Goal: Task Accomplishment & Management: Manage account settings

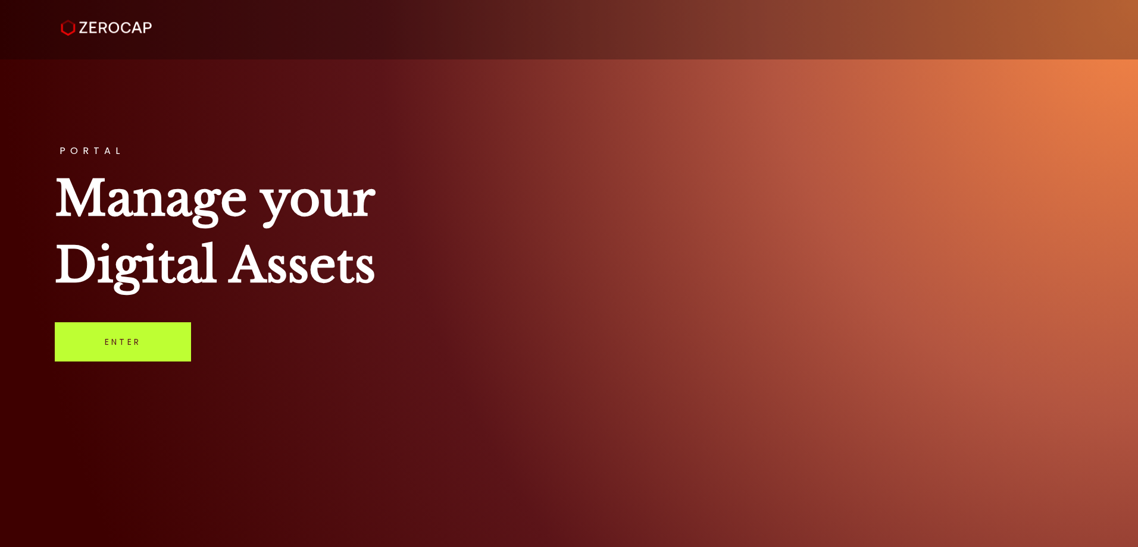
click at [142, 355] on link "Enter" at bounding box center [123, 342] width 136 height 39
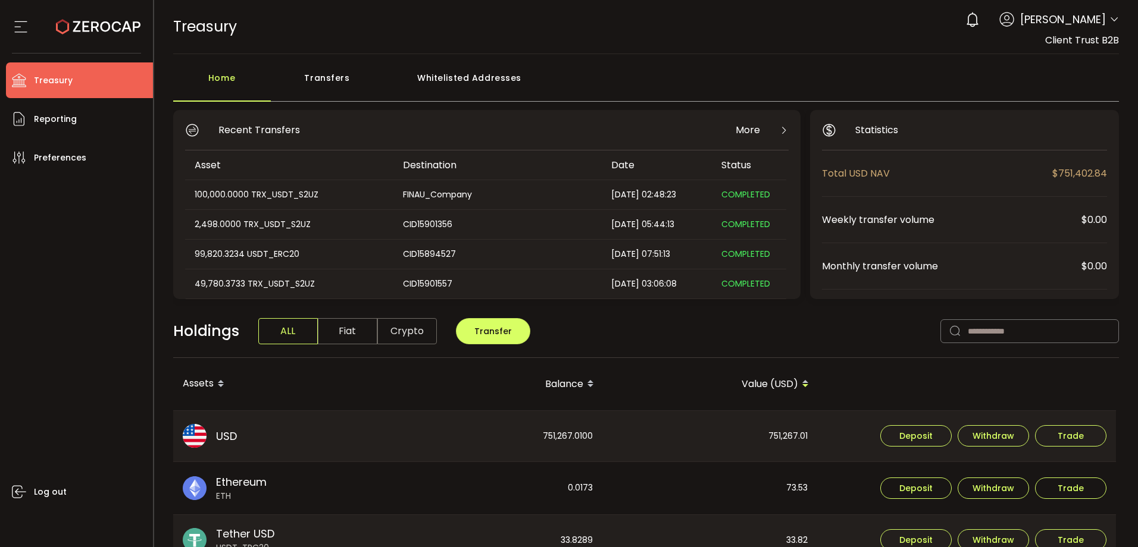
scroll to position [60, 0]
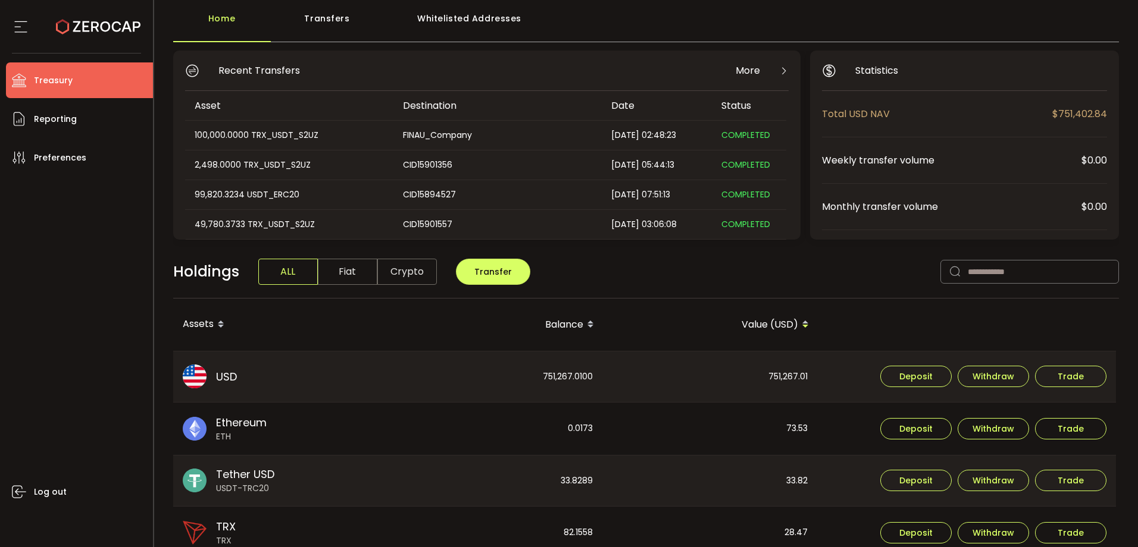
click at [490, 20] on div "Whitelisted Addresses" at bounding box center [469, 25] width 171 height 36
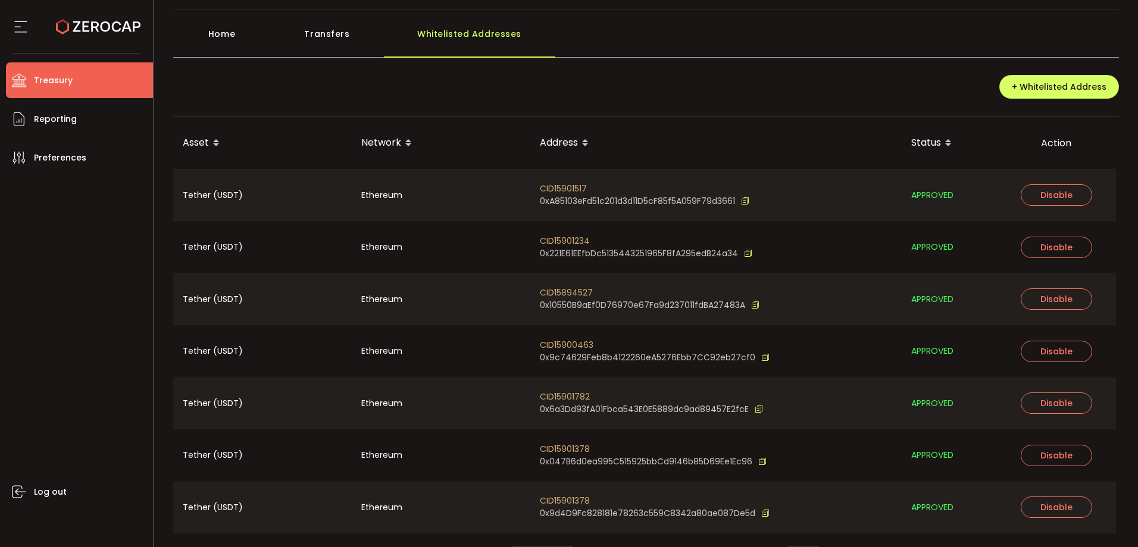
scroll to position [77, 0]
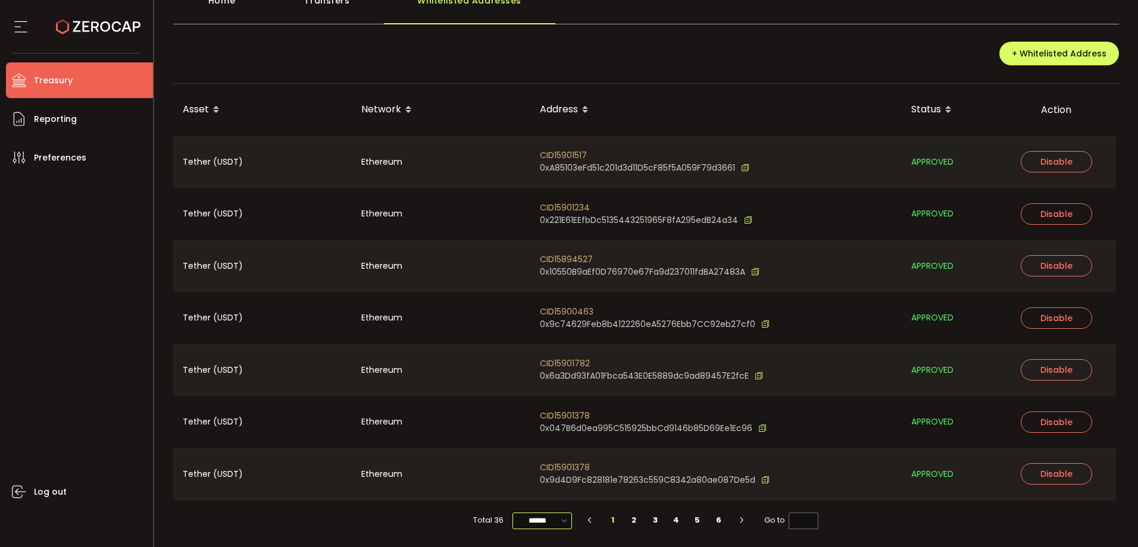
click at [533, 515] on input "******" at bounding box center [542, 521] width 60 height 17
click at [537, 490] on span "100/page" at bounding box center [542, 492] width 39 height 12
type input "********"
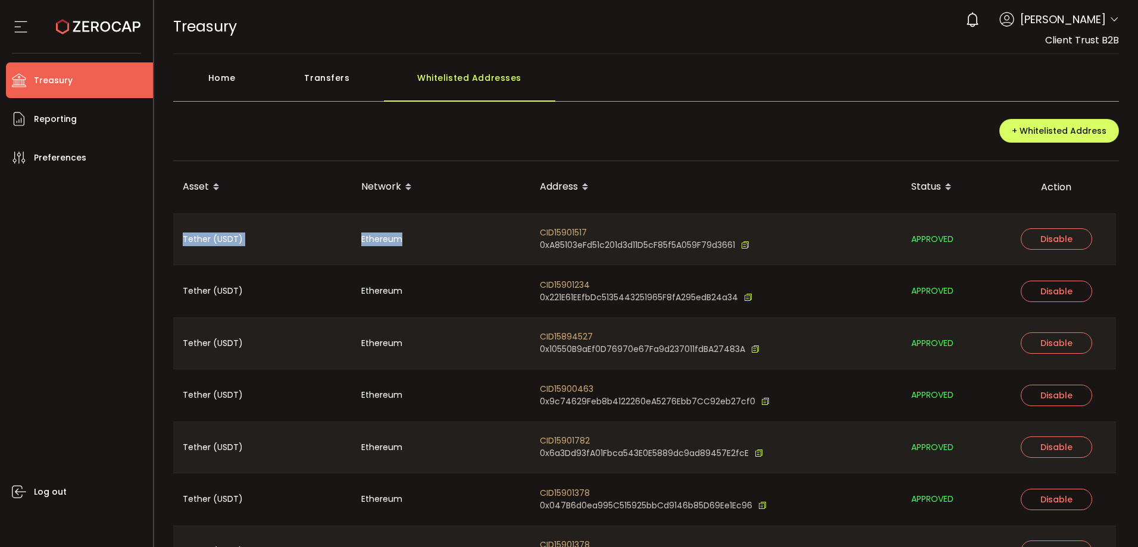
drag, startPoint x: 245, startPoint y: 246, endPoint x: 440, endPoint y: 244, distance: 195.2
click at [440, 244] on tr "Tether (USDT) Ethereum CID15901517 0xA85103eFd51c201d3d11D5cF85f5A059F79d3661 A…" at bounding box center [644, 240] width 943 height 52
copy tr "Tether (USDT) Ethereum"
click at [437, 250] on div "Ethereum" at bounding box center [441, 239] width 179 height 51
click at [241, 80] on div "Home" at bounding box center [222, 84] width 98 height 36
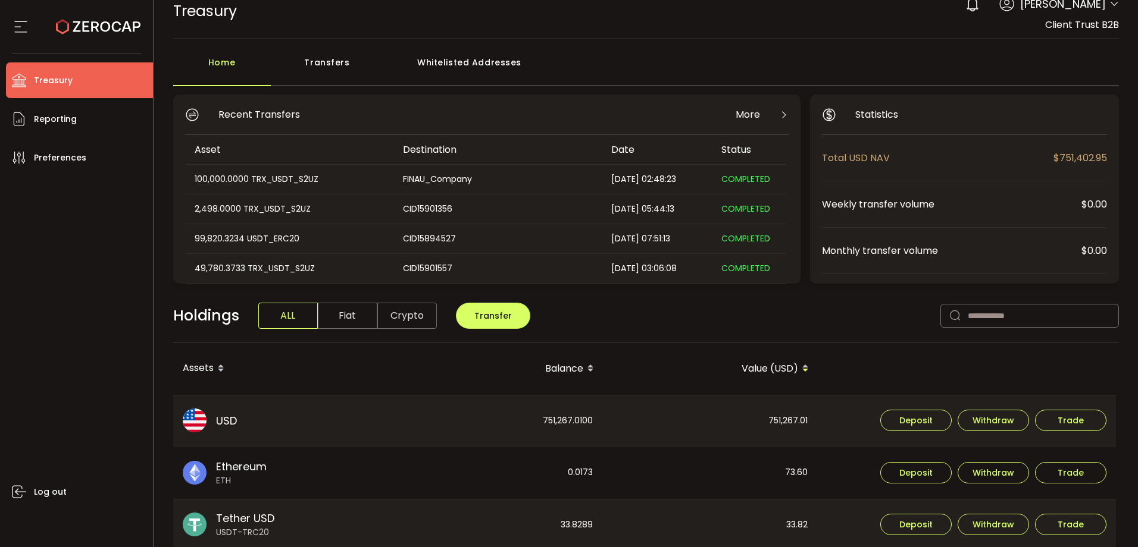
scroll to position [60, 0]
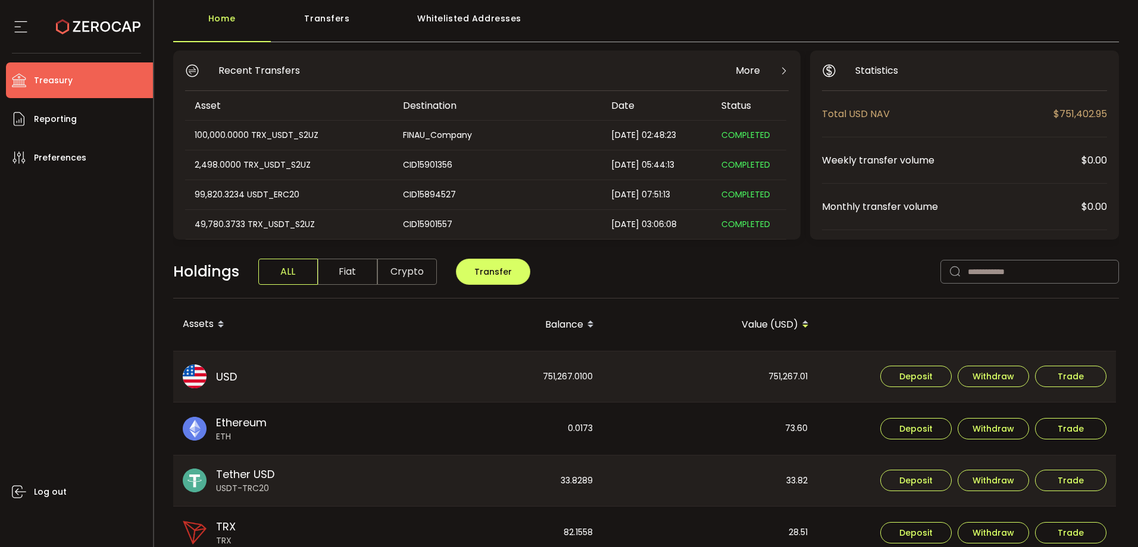
click at [819, 281] on div "Holdings ALL Fiat Crypto Transfer" at bounding box center [646, 278] width 946 height 41
click at [73, 127] on span "Reporting" at bounding box center [55, 119] width 43 height 17
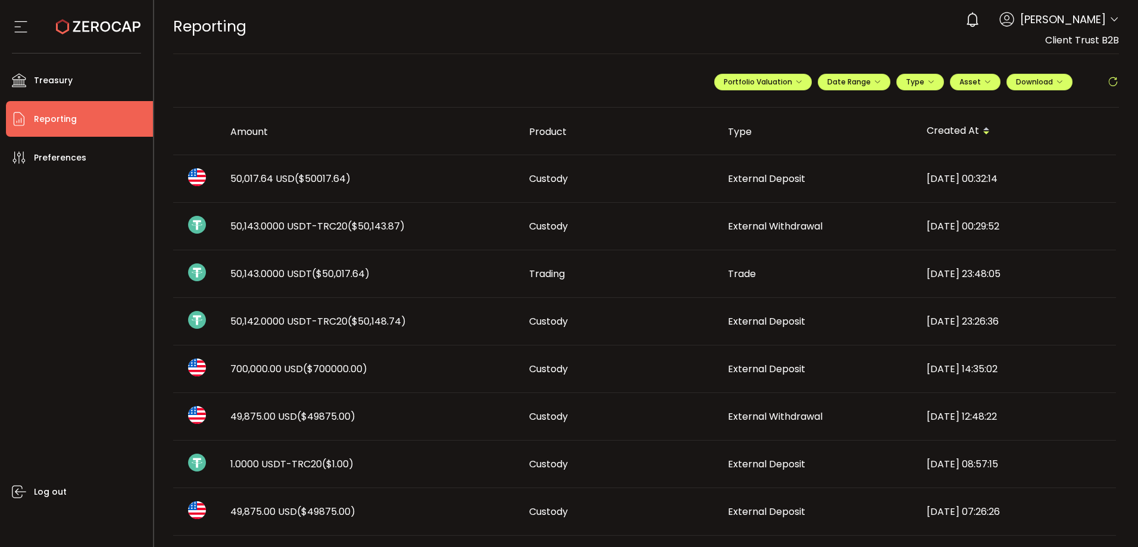
click at [397, 186] on td "50,017.64 USD ($50017.64)" at bounding box center [370, 179] width 299 height 48
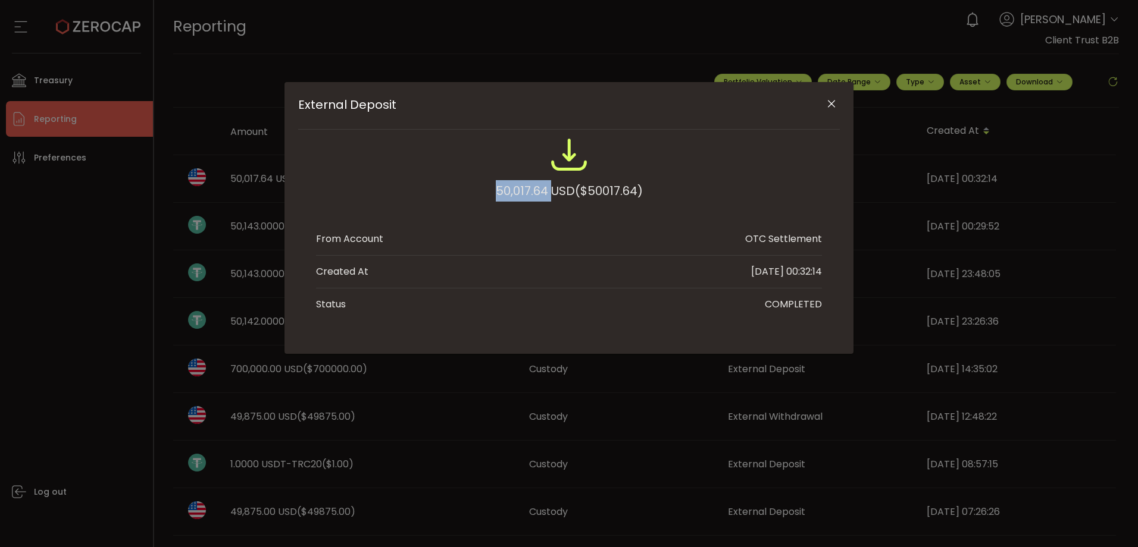
drag, startPoint x: 550, startPoint y: 192, endPoint x: 483, endPoint y: 192, distance: 67.2
click at [483, 192] on div "50,017.64 USD ($50017.64)" at bounding box center [569, 175] width 506 height 78
drag, startPoint x: 483, startPoint y: 192, endPoint x: 504, endPoint y: 187, distance: 21.4
copy div "50,017.64"
click at [611, 45] on div "External Deposit 50,017.64 USD ($50017.64) From Account OTC Settlement Created …" at bounding box center [569, 273] width 1138 height 547
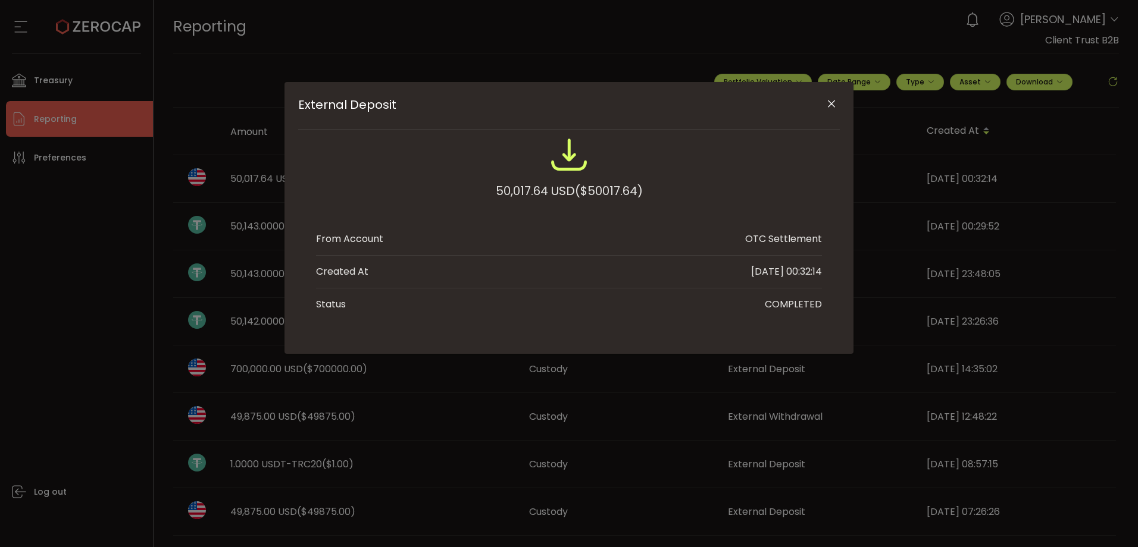
click at [837, 102] on button "Close" at bounding box center [831, 104] width 21 height 21
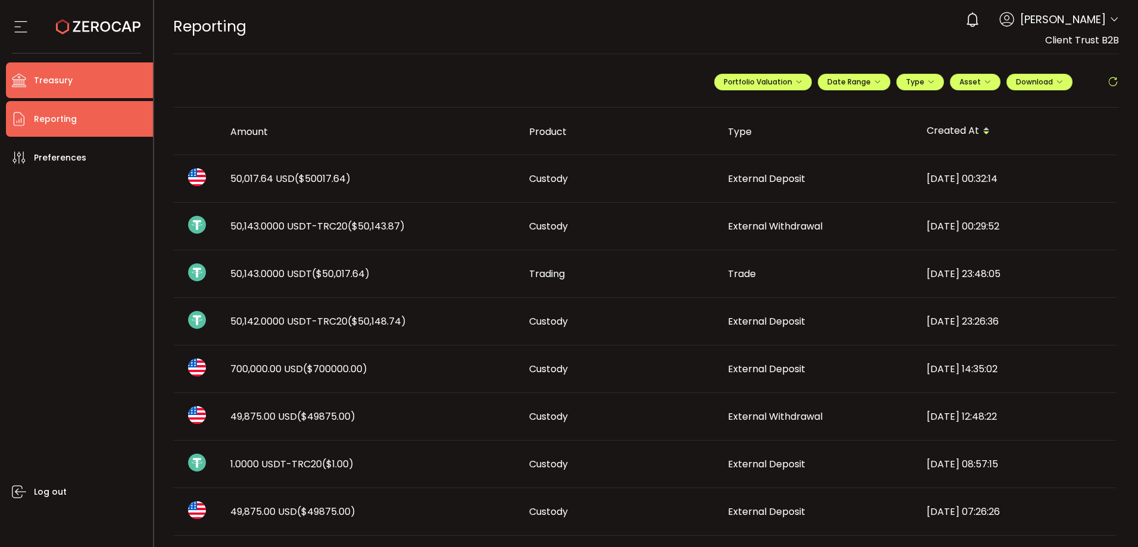
click at [108, 80] on li "Treasury" at bounding box center [79, 80] width 147 height 36
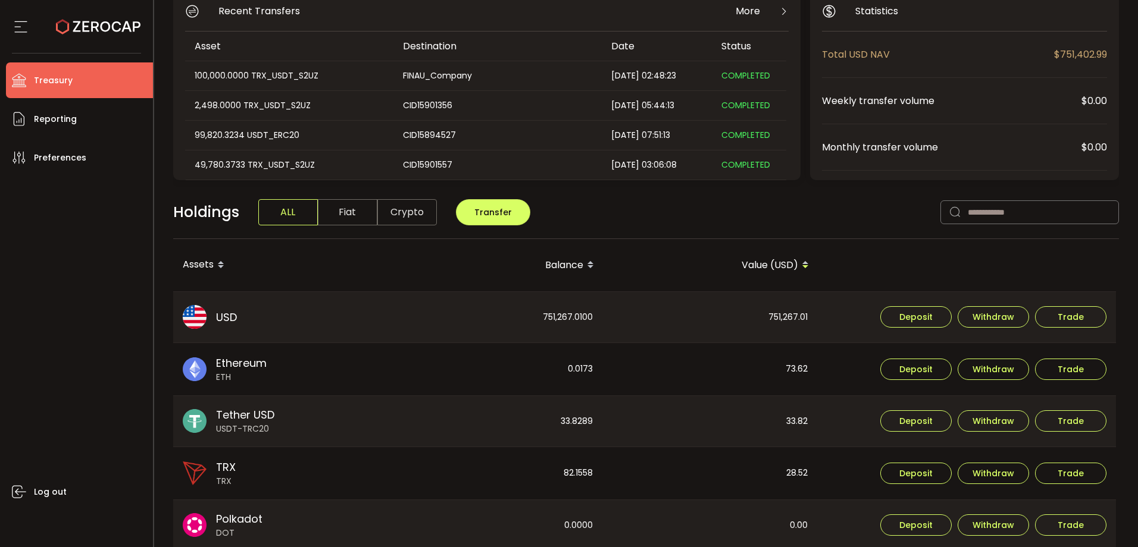
scroll to position [298, 0]
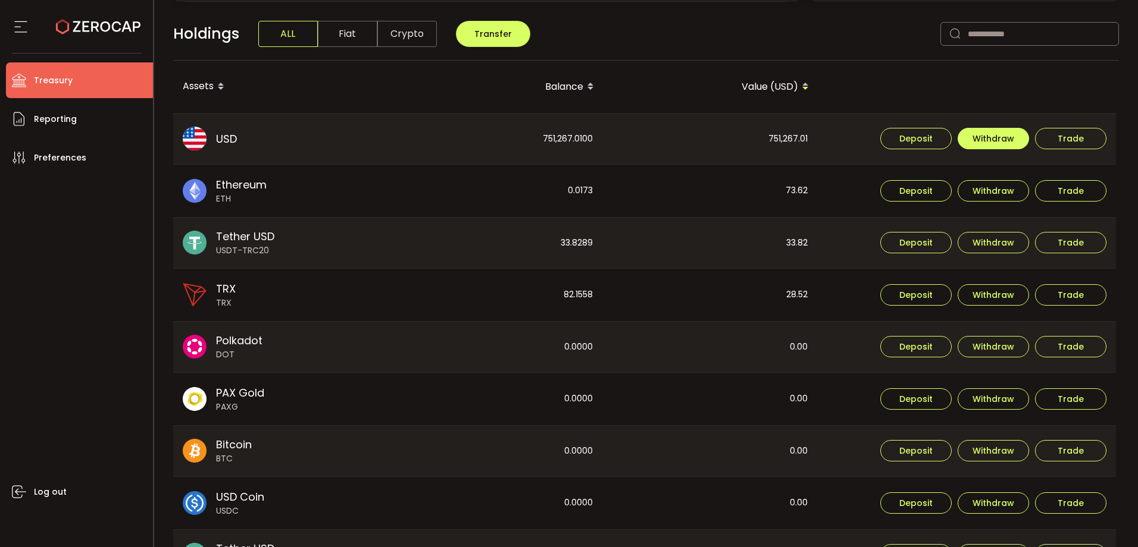
click at [993, 139] on span "Withdraw" at bounding box center [993, 138] width 42 height 8
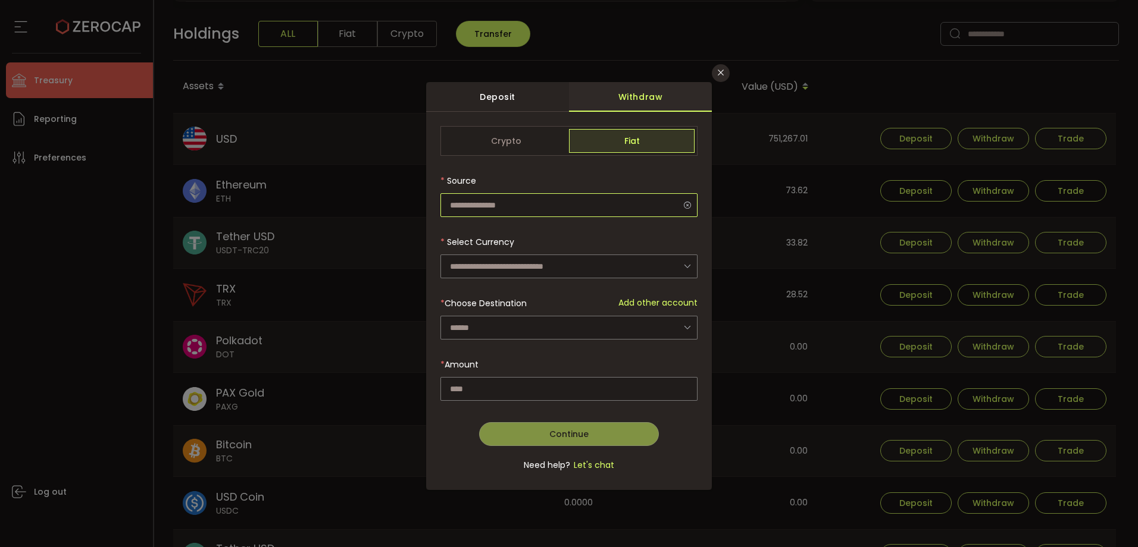
click at [524, 206] on input "dialog" at bounding box center [568, 205] width 257 height 24
type input "**********"
click at [511, 265] on input "dialog" at bounding box center [568, 267] width 257 height 24
click at [505, 298] on span "US Dollar (USD)" at bounding box center [483, 298] width 62 height 12
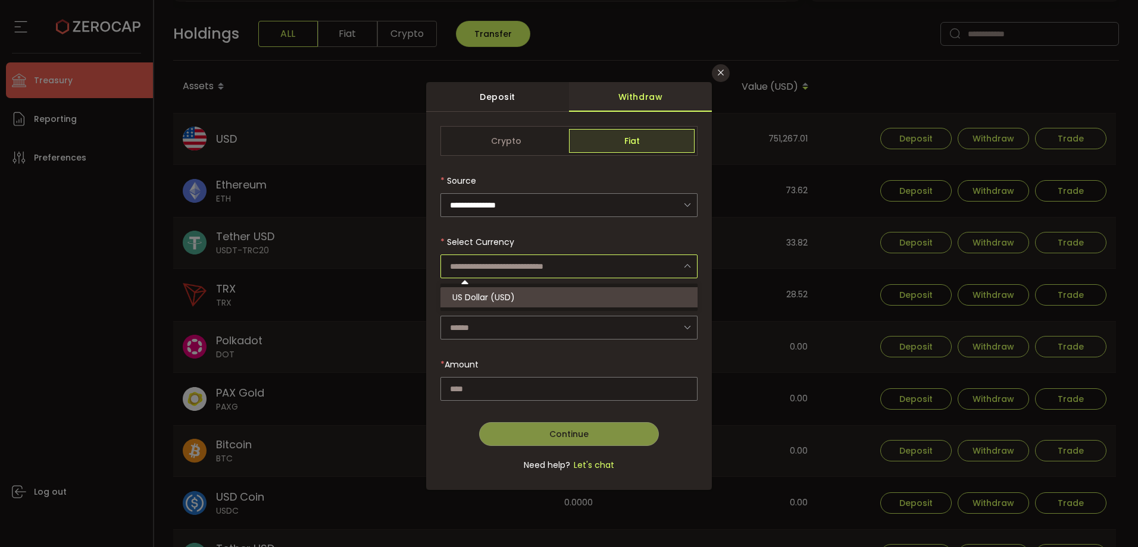
type input "**********"
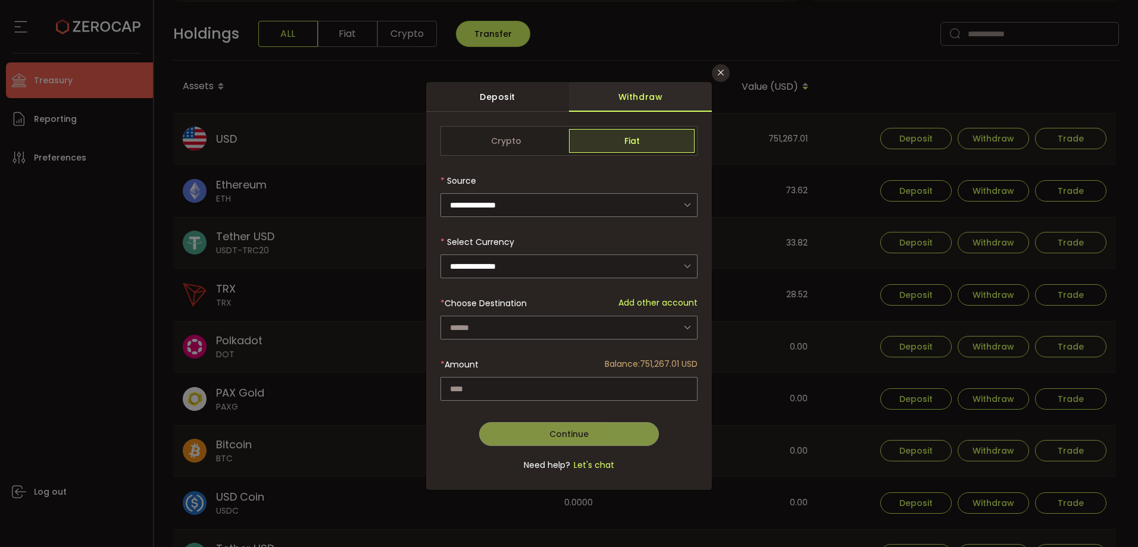
click at [506, 322] on div "dialog" at bounding box center [568, 305] width 257 height 359
click at [506, 328] on input "dialog" at bounding box center [568, 328] width 257 height 24
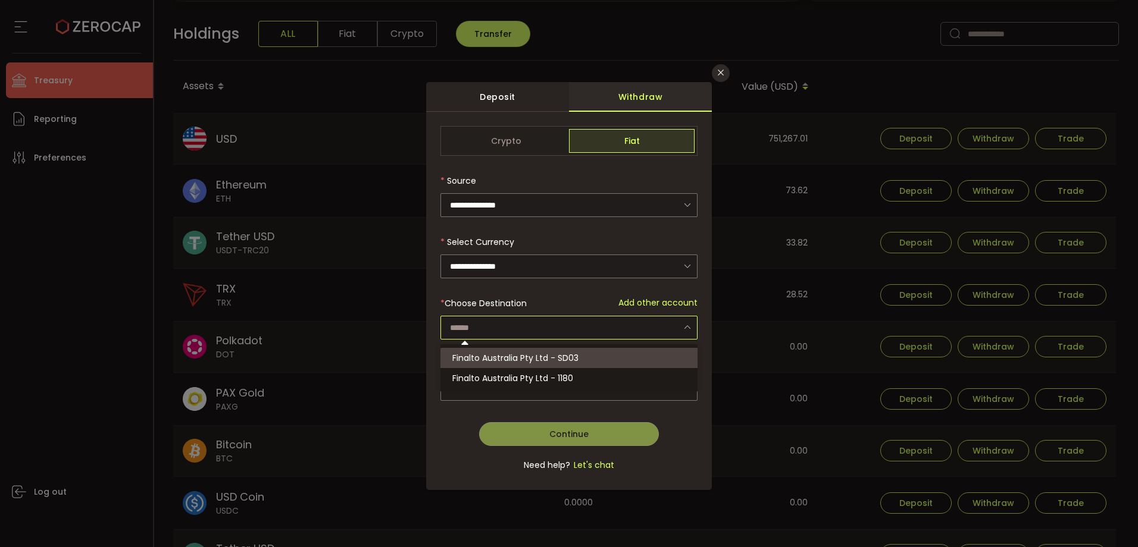
click at [508, 353] on span "Finalto Australia Pty Ltd - SD03" at bounding box center [515, 358] width 126 height 12
type input "**********"
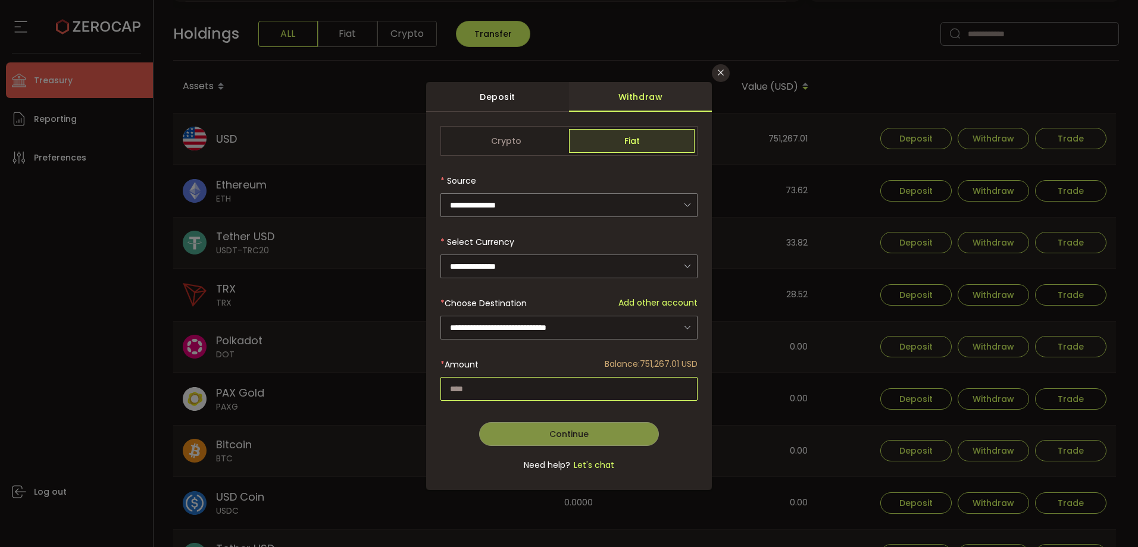
click at [523, 383] on input "dialog" at bounding box center [568, 389] width 257 height 24
paste input "********"
type input "********"
click at [548, 433] on button "Continue" at bounding box center [569, 434] width 180 height 24
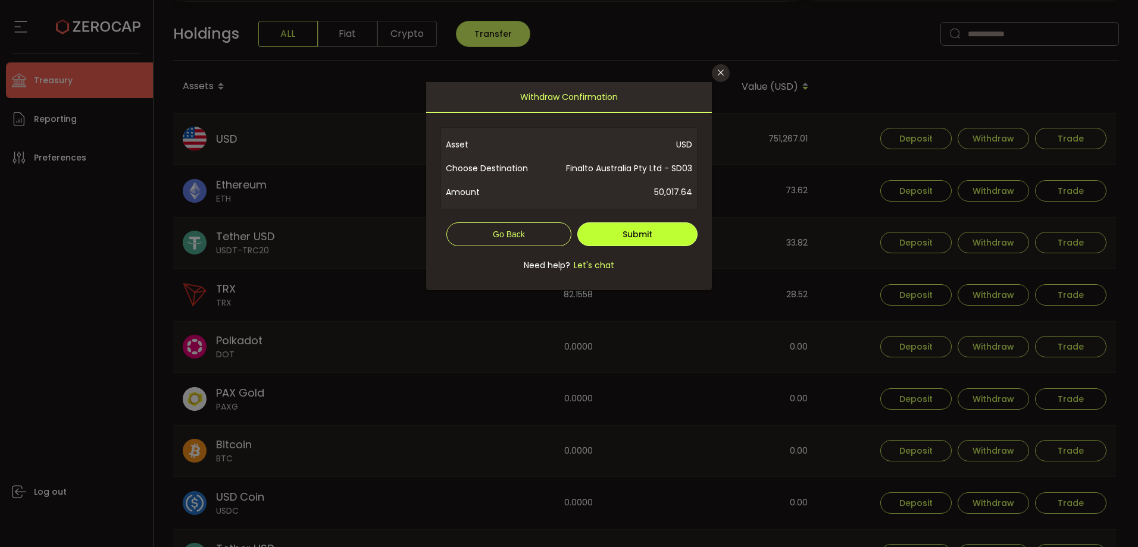
click at [688, 237] on button "Submit" at bounding box center [637, 235] width 120 height 24
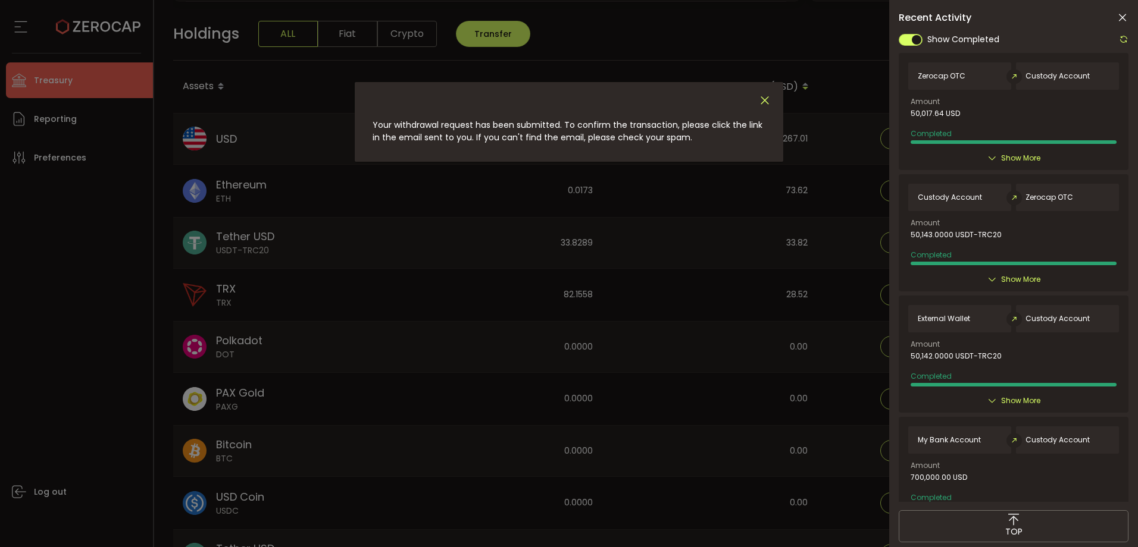
click at [761, 104] on icon "Close" at bounding box center [764, 100] width 13 height 13
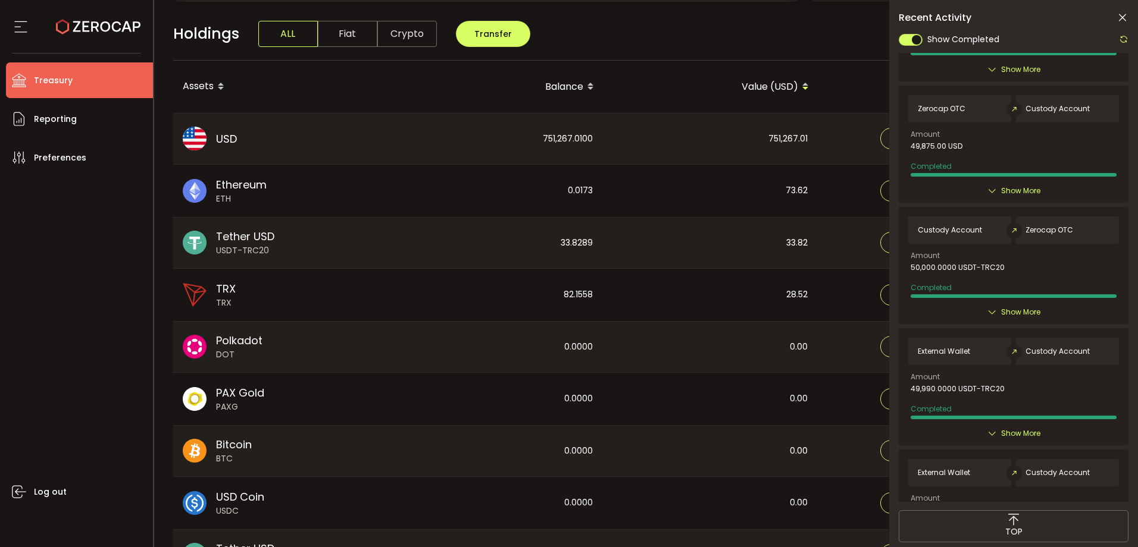
scroll to position [760, 0]
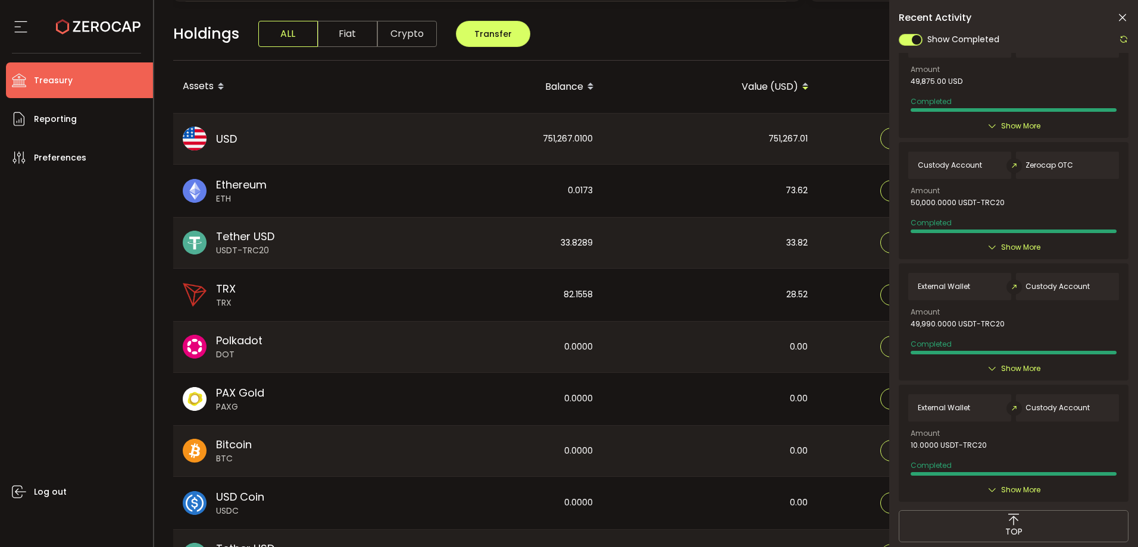
click at [1027, 492] on span "Show More" at bounding box center [1020, 490] width 39 height 12
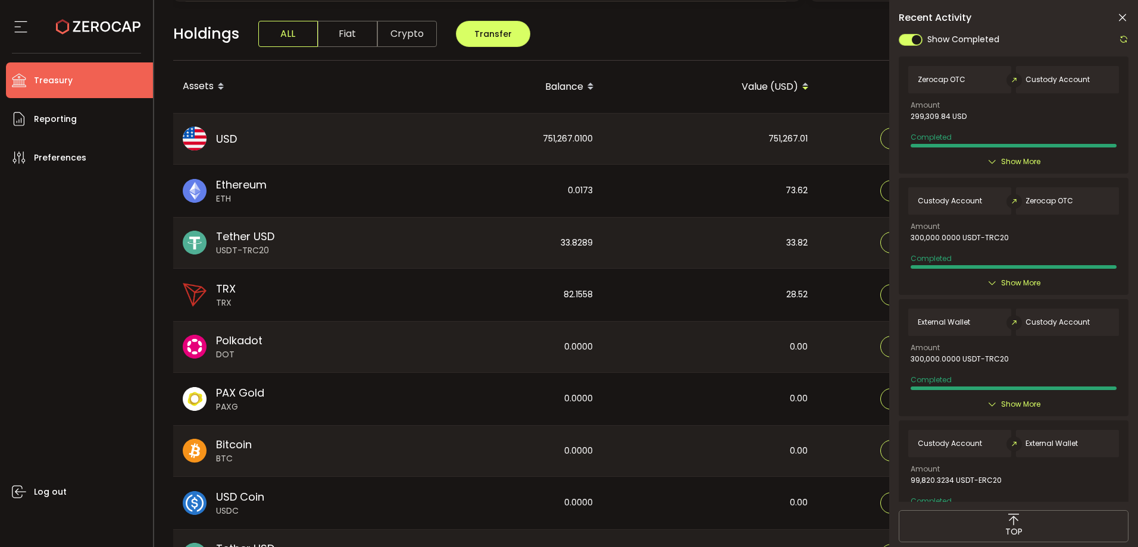
scroll to position [4124, 0]
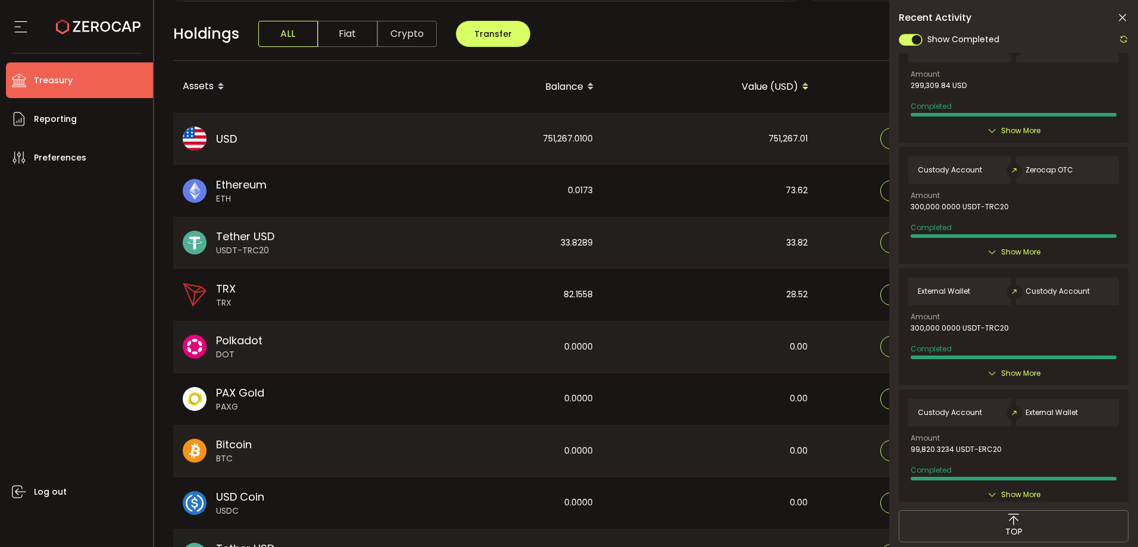
click at [1018, 496] on span "Show More" at bounding box center [1020, 495] width 39 height 12
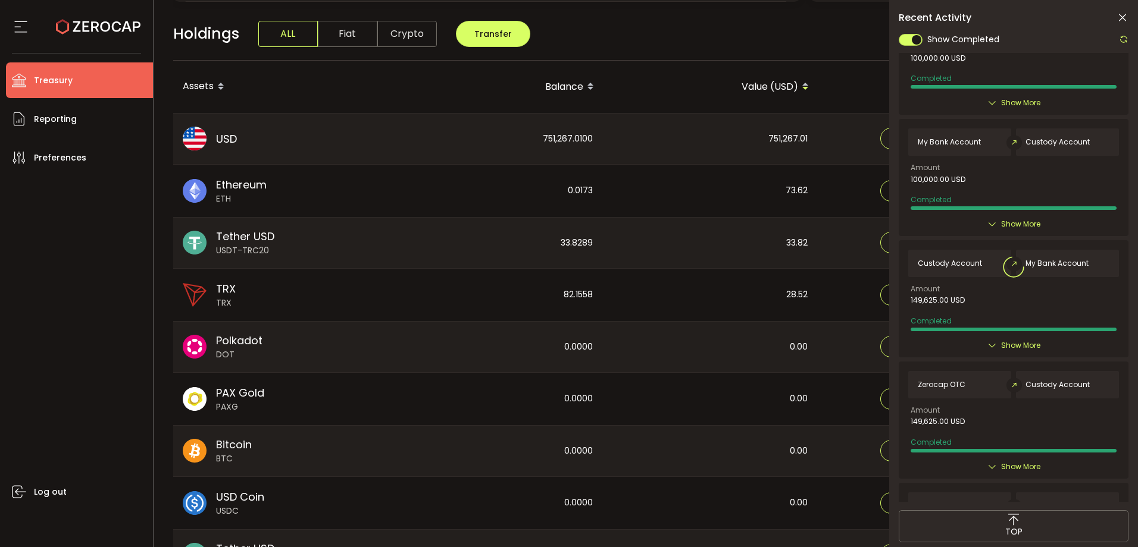
scroll to position [5095, 0]
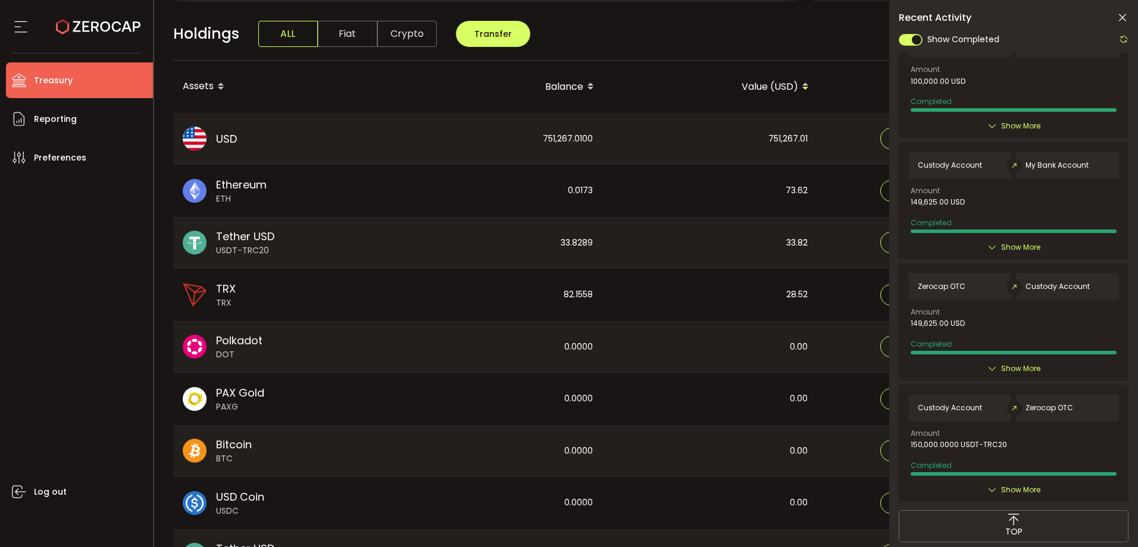
click at [1122, 17] on icon at bounding box center [1122, 18] width 12 height 12
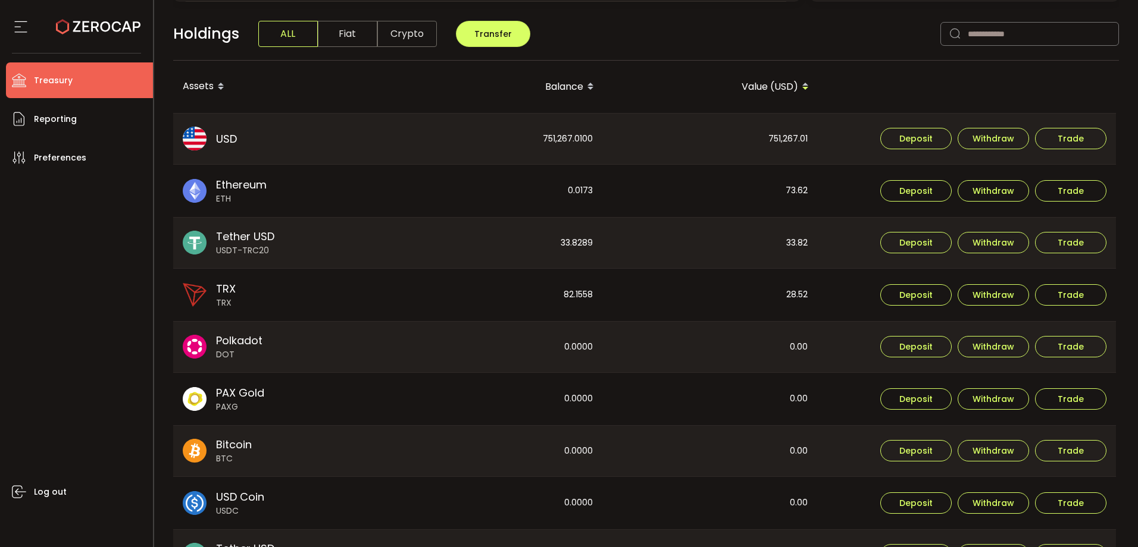
scroll to position [0, 0]
click at [648, 36] on div "Holdings ALL Fiat Crypto Transfer" at bounding box center [646, 40] width 946 height 41
click at [77, 69] on li "Treasury" at bounding box center [79, 80] width 147 height 36
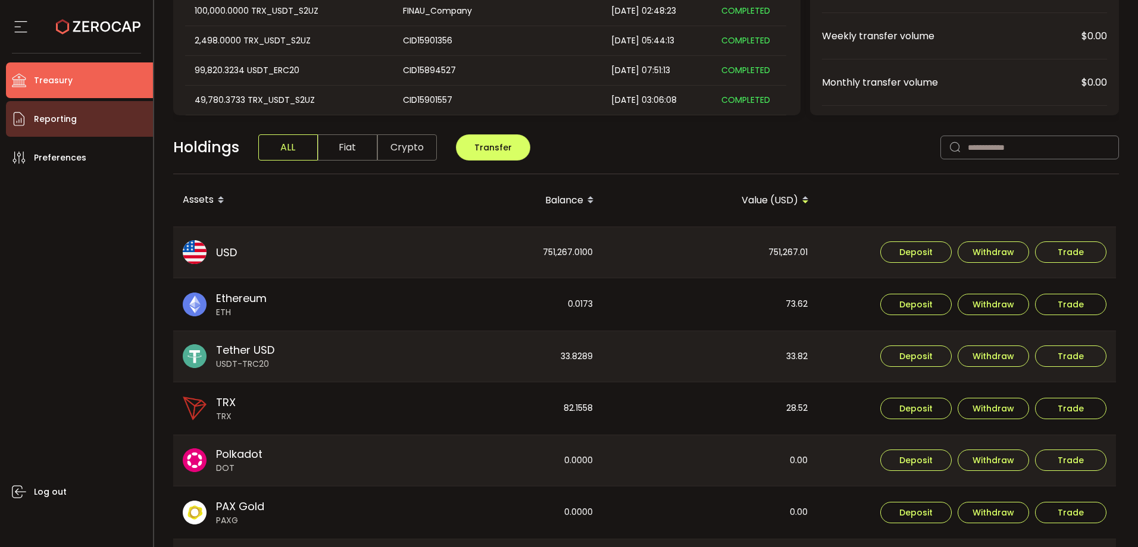
scroll to position [179, 0]
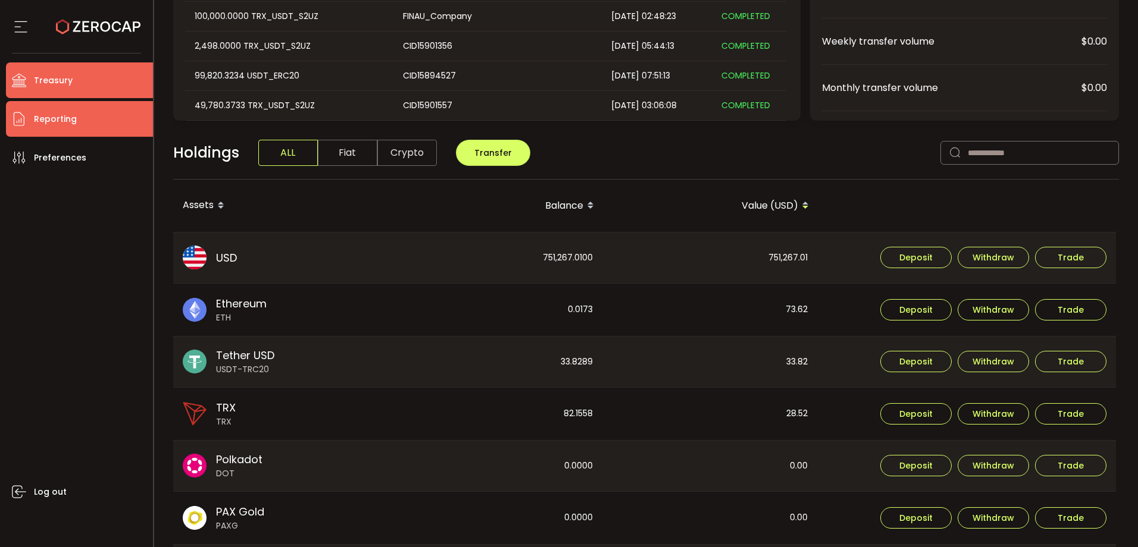
click at [110, 120] on li "Reporting" at bounding box center [79, 119] width 147 height 36
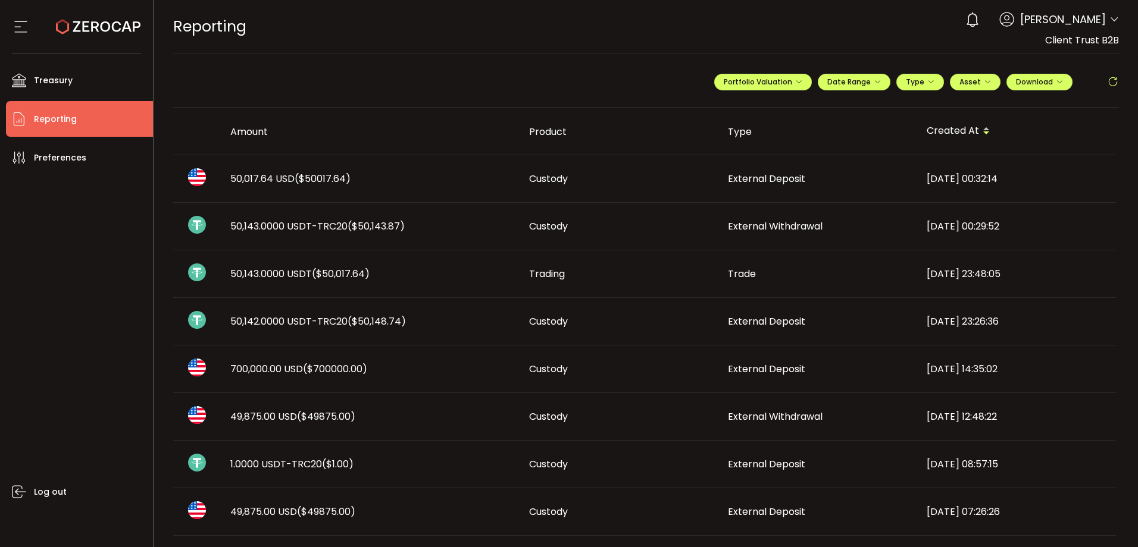
click at [402, 321] on span "($50,148.74)" at bounding box center [377, 322] width 58 height 14
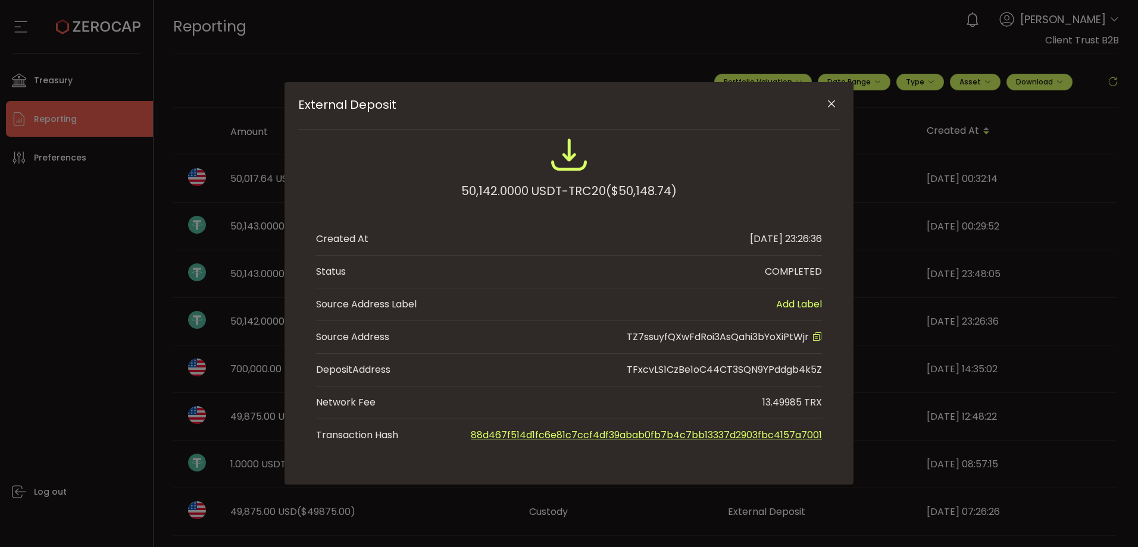
click at [120, 303] on div "External Deposit 50,142.0000 USDT-TRC20 ($50,148.74) Created At 2025-08-11 23:2…" at bounding box center [569, 273] width 1138 height 547
click at [834, 102] on icon "Close" at bounding box center [831, 104] width 12 height 12
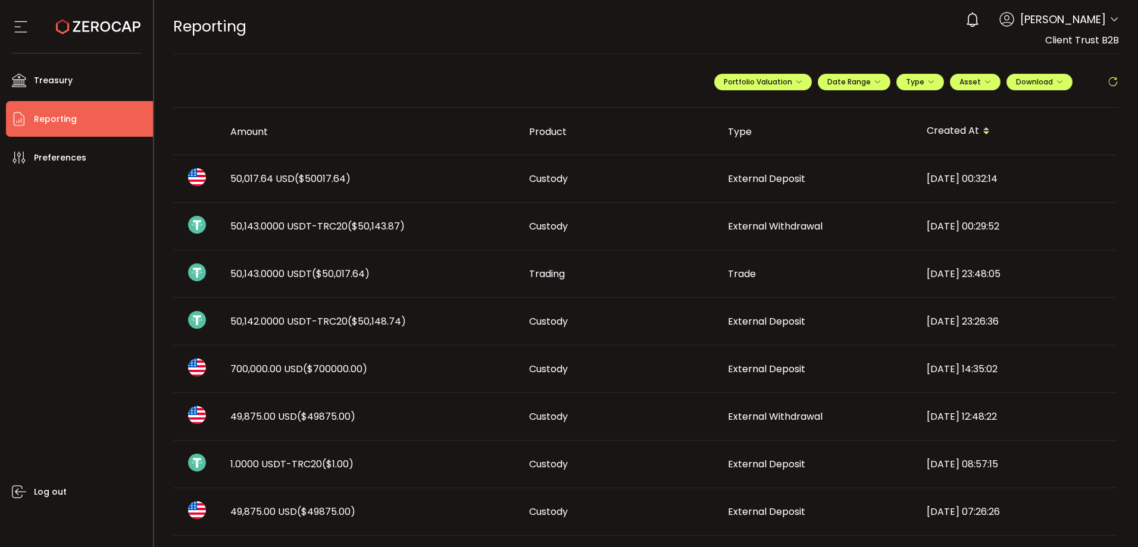
drag, startPoint x: 132, startPoint y: 277, endPoint x: 123, endPoint y: 271, distance: 10.4
click at [126, 277] on div "Log out" at bounding box center [79, 357] width 147 height 363
click at [104, 98] on ul "Treasury Payments Trading Reporting Preferences Log out" at bounding box center [76, 301] width 153 height 494
click at [107, 109] on li "Reporting" at bounding box center [79, 119] width 147 height 36
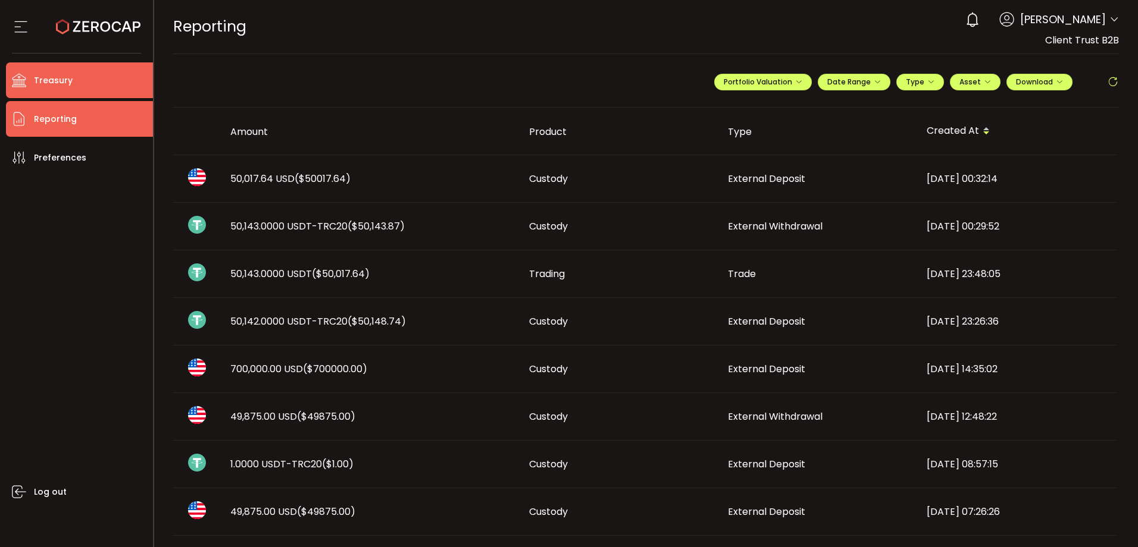
click at [80, 91] on li "Treasury" at bounding box center [79, 80] width 147 height 36
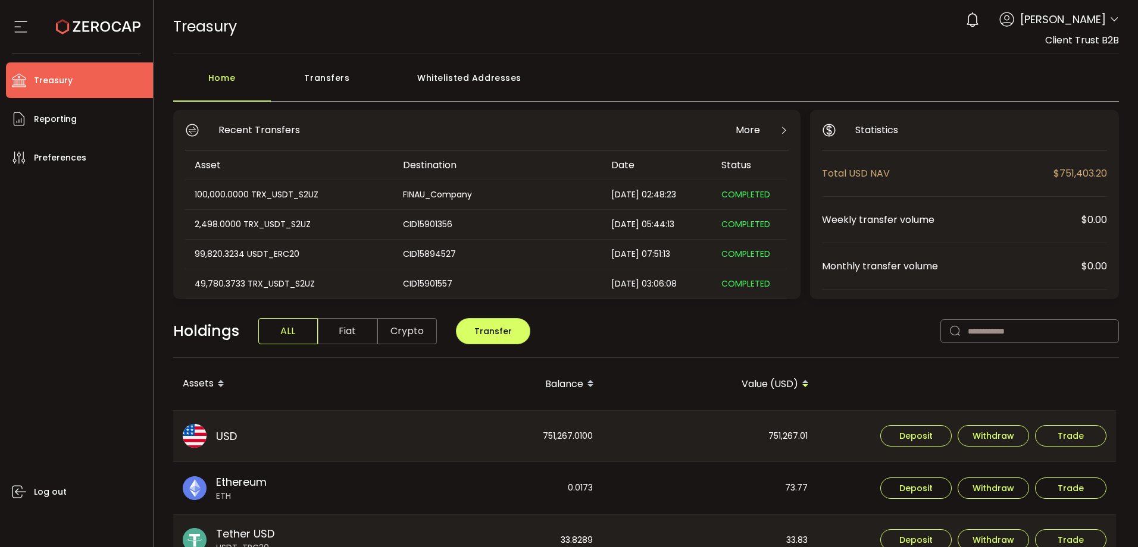
click at [94, 305] on div "Log out" at bounding box center [79, 357] width 147 height 363
click at [56, 217] on div "Log out" at bounding box center [79, 357] width 147 height 363
click at [83, 386] on div "Log out" at bounding box center [79, 357] width 147 height 363
click at [37, 96] on li "Treasury" at bounding box center [79, 80] width 147 height 36
click at [617, 340] on div "Holdings ALL Fiat Crypto Transfer" at bounding box center [646, 337] width 946 height 41
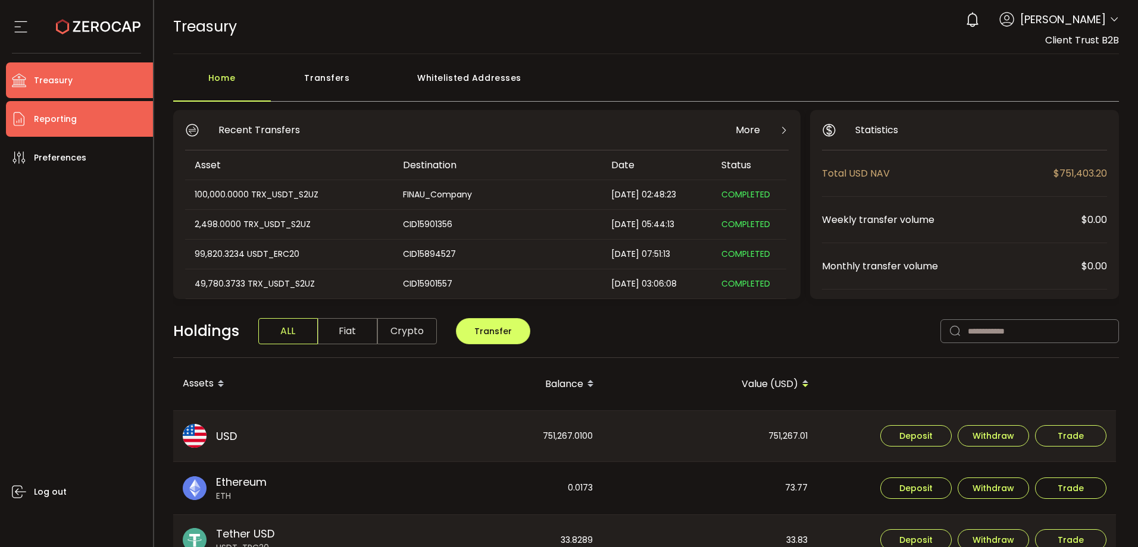
click at [70, 126] on span "Reporting" at bounding box center [55, 119] width 43 height 17
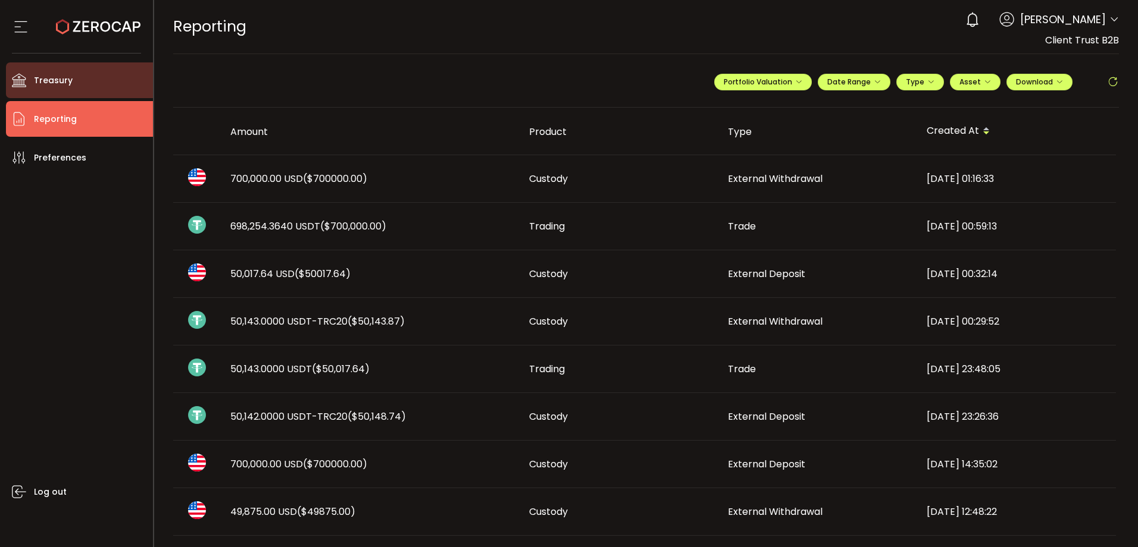
click at [107, 99] on ul "Treasury Payments Trading Reporting Preferences Log out" at bounding box center [76, 301] width 153 height 494
click at [109, 73] on li "Treasury" at bounding box center [79, 80] width 147 height 36
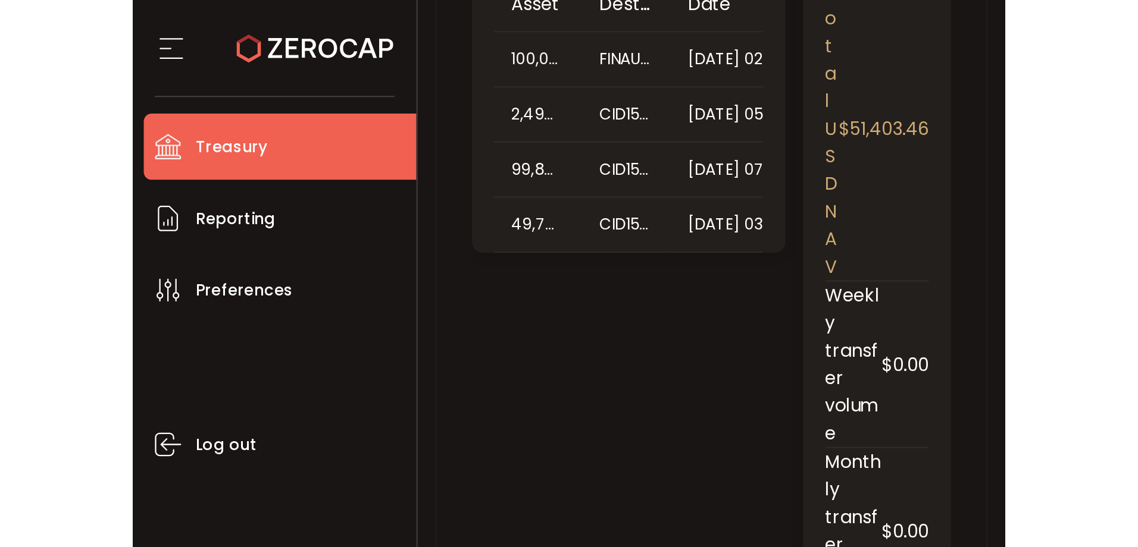
scroll to position [164, 0]
